Goal: Information Seeking & Learning: Learn about a topic

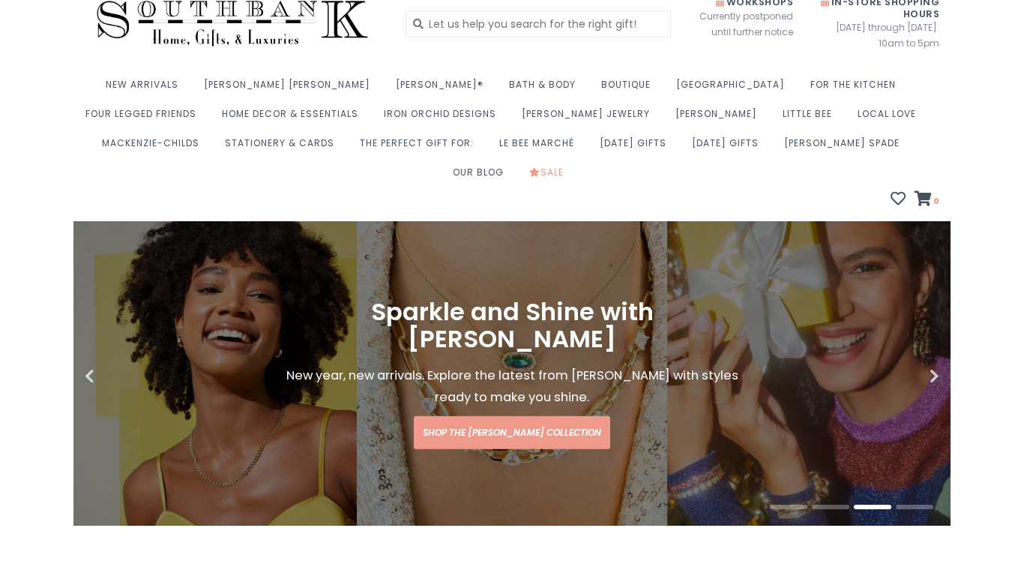
scroll to position [42, 0]
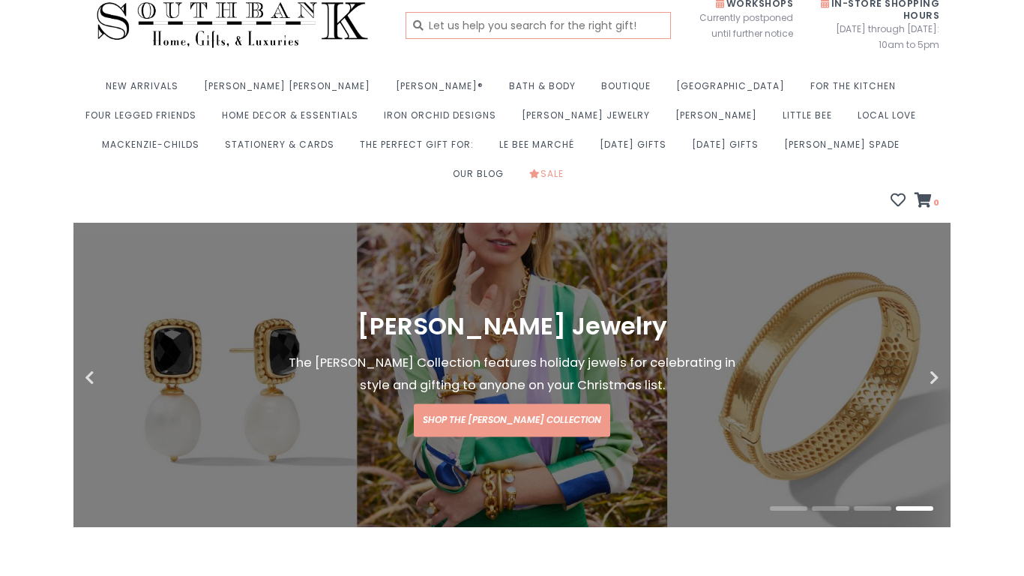
click at [506, 28] on input "text" at bounding box center [538, 25] width 266 height 27
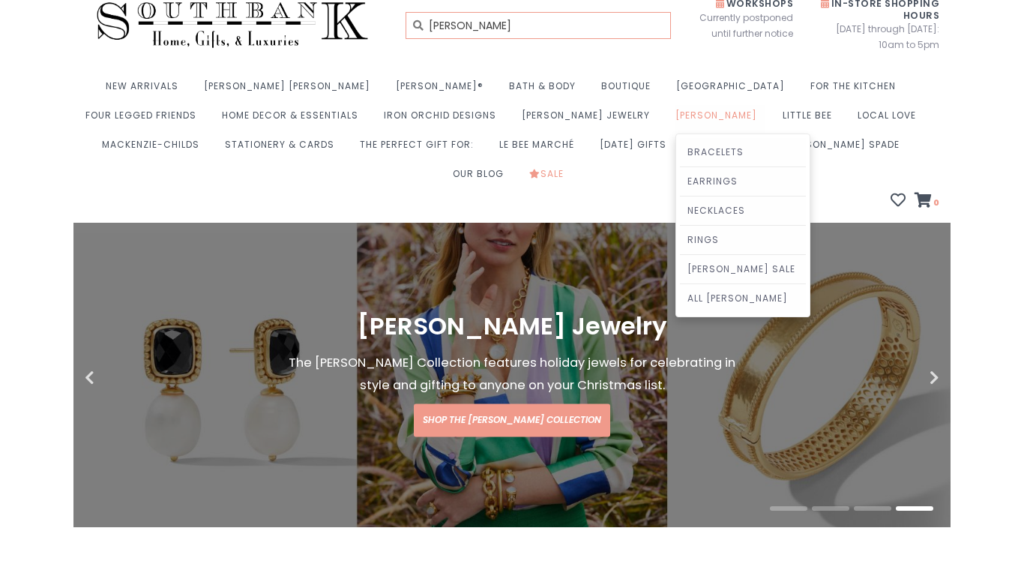
type input "[PERSON_NAME]"
click at [675, 119] on link "[PERSON_NAME]" at bounding box center [719, 119] width 89 height 29
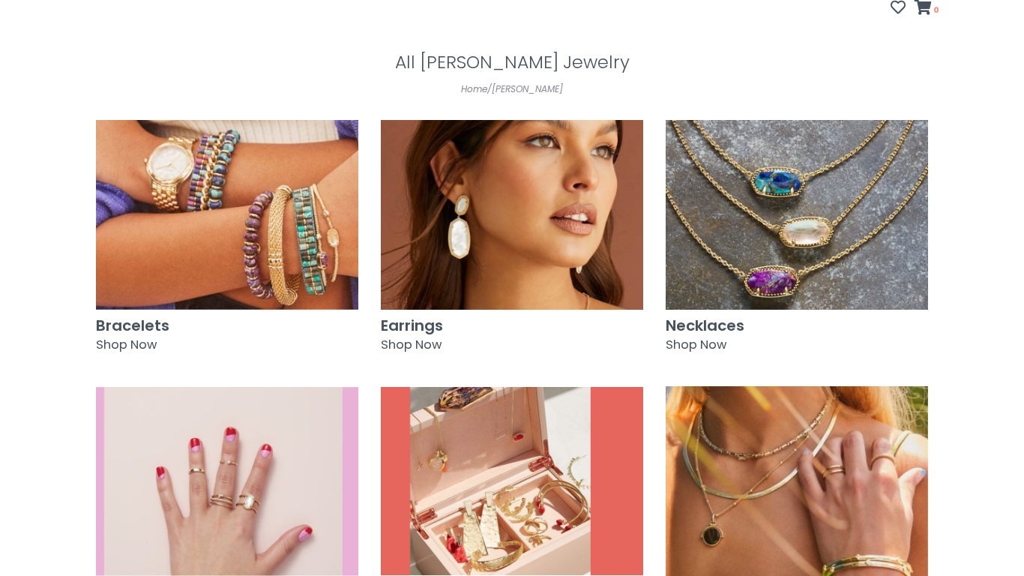
scroll to position [232, 0]
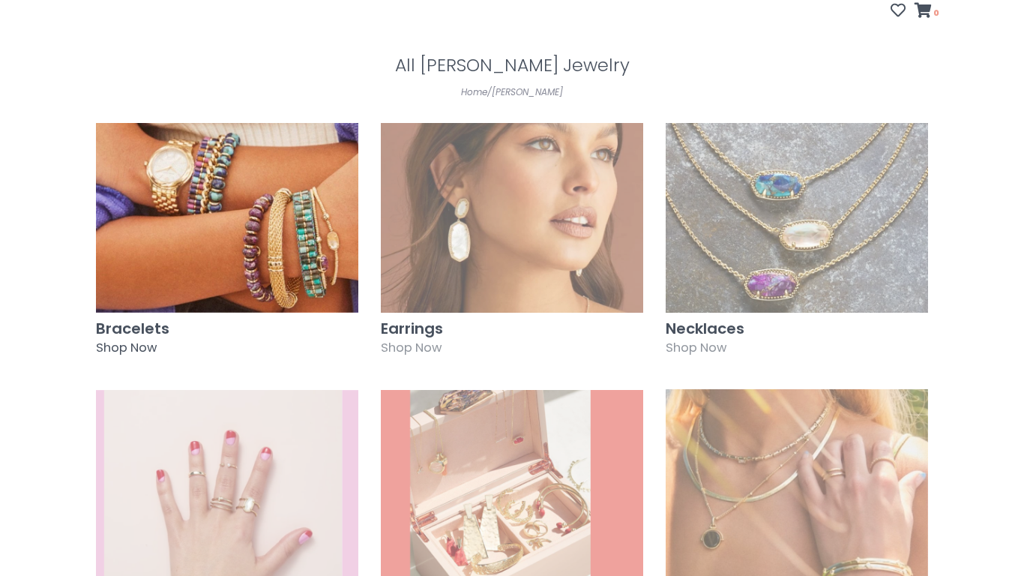
click at [222, 253] on img at bounding box center [227, 218] width 262 height 190
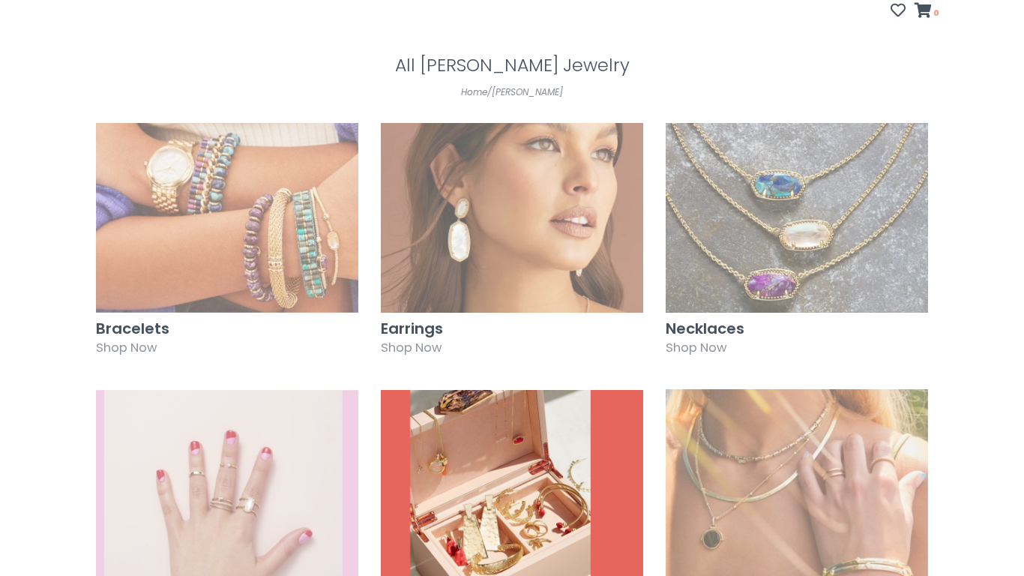
click at [489, 447] on img at bounding box center [512, 484] width 262 height 190
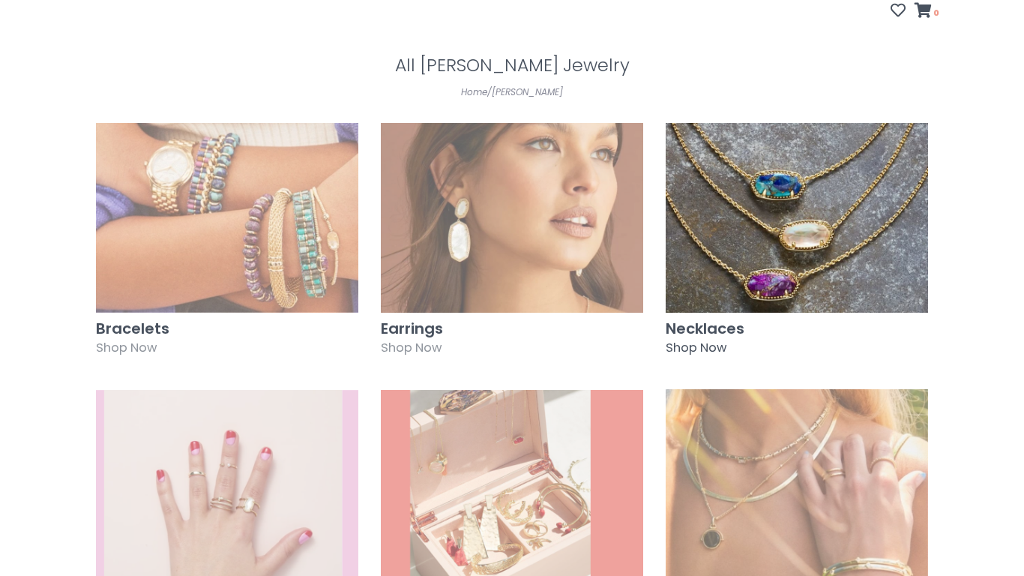
click at [762, 238] on img at bounding box center [797, 218] width 262 height 190
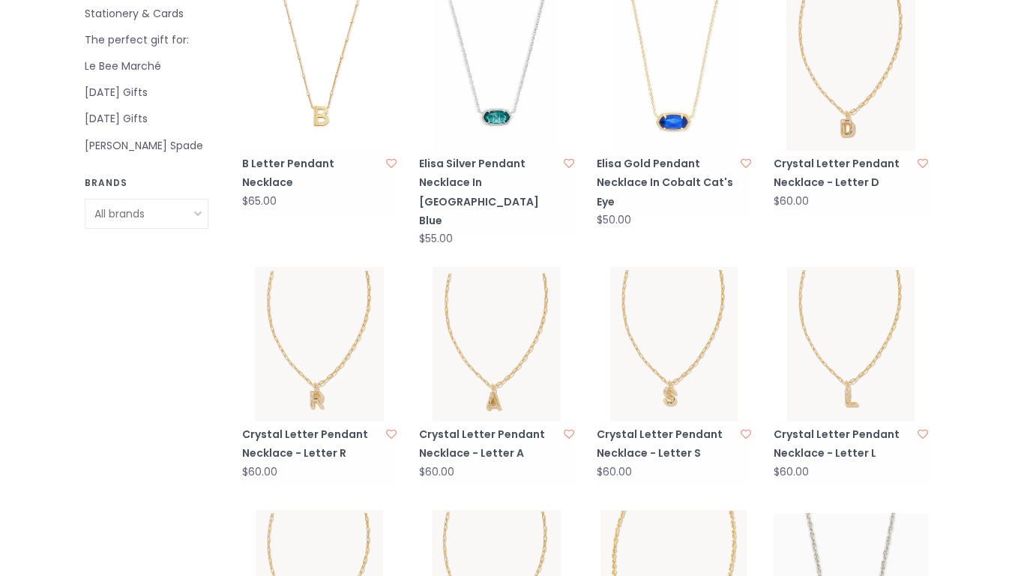
scroll to position [890, 0]
